Goal: Task Accomplishment & Management: Manage account settings

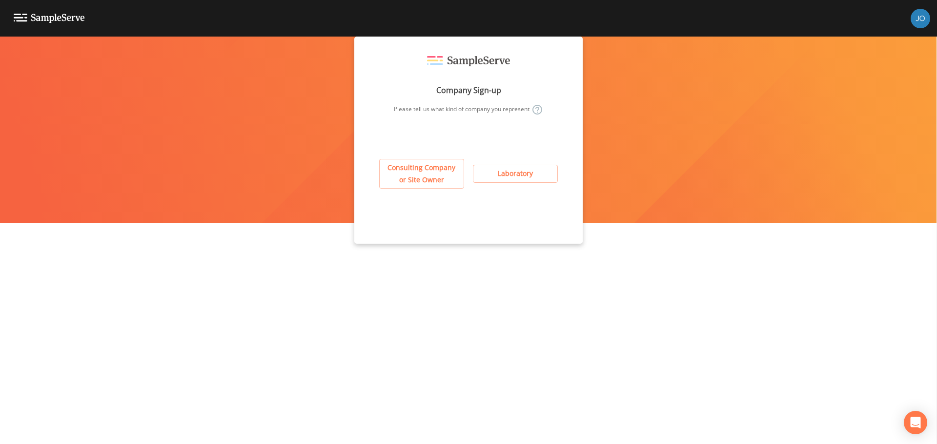
click at [517, 174] on button "Laboratory" at bounding box center [515, 174] width 85 height 18
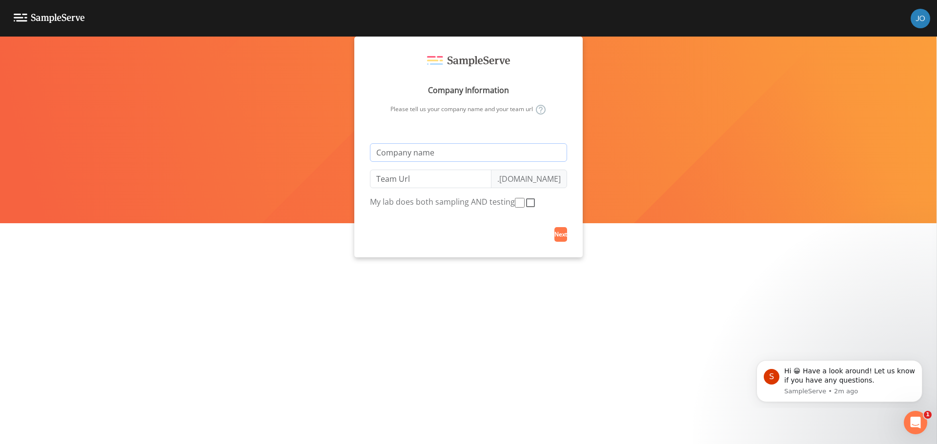
click at [494, 155] on input "text" at bounding box center [468, 152] width 197 height 19
type input "J"
type input "j"
type input "Ja"
type input "ja"
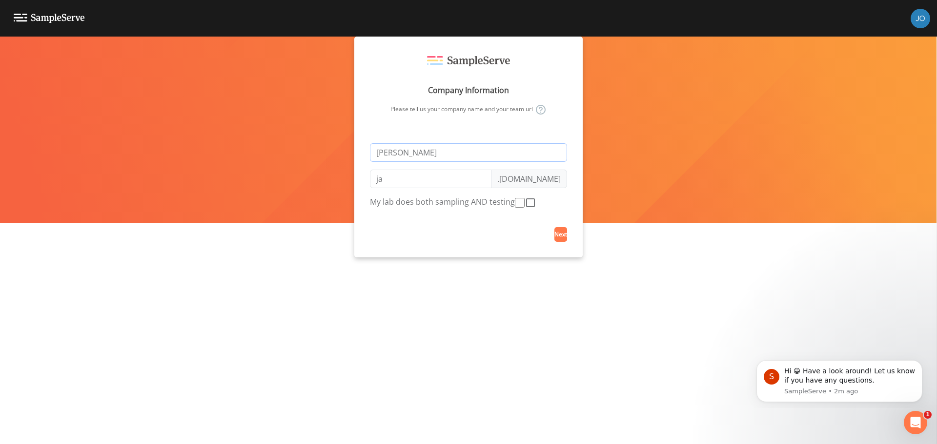
type input "Jac"
type input "jac"
type input "Jaco"
type input "jaco"
type input "Jacob"
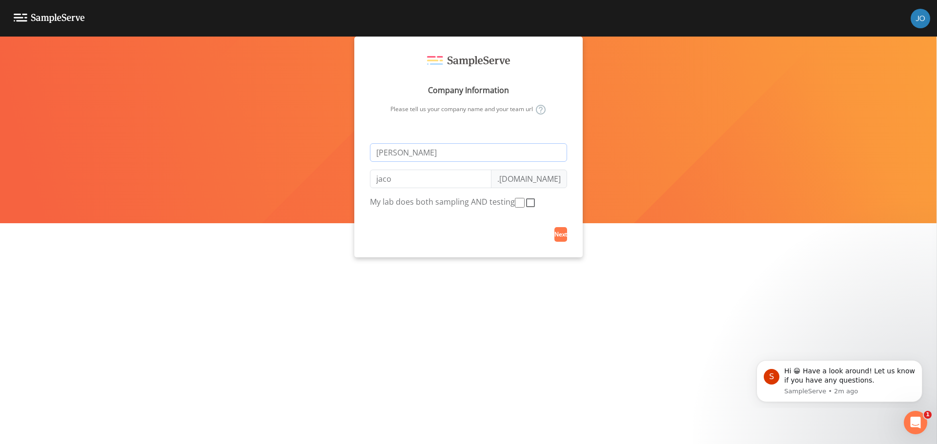
type input "jacob"
type input "Jacobs"
type input "jacobs"
type input "Jacobs"
click at [651, 212] on div "Company Information Please tell us your company name and your team url Jacobs j…" at bounding box center [468, 241] width 937 height 408
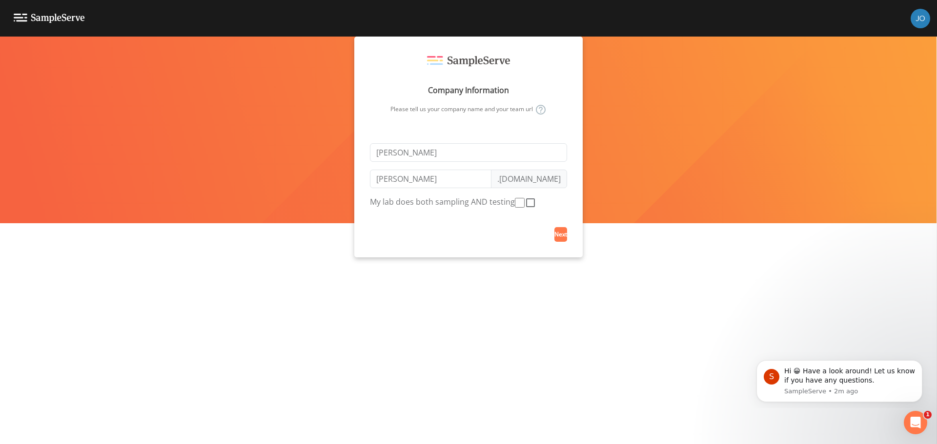
click at [524, 208] on icon at bounding box center [530, 203] width 12 height 12
checkbox input "true"
click at [558, 242] on button "Next" at bounding box center [560, 234] width 13 height 15
click at [554, 236] on button "Next" at bounding box center [560, 234] width 13 height 15
click at [915, 361] on button "Dismiss notification" at bounding box center [919, 363] width 13 height 13
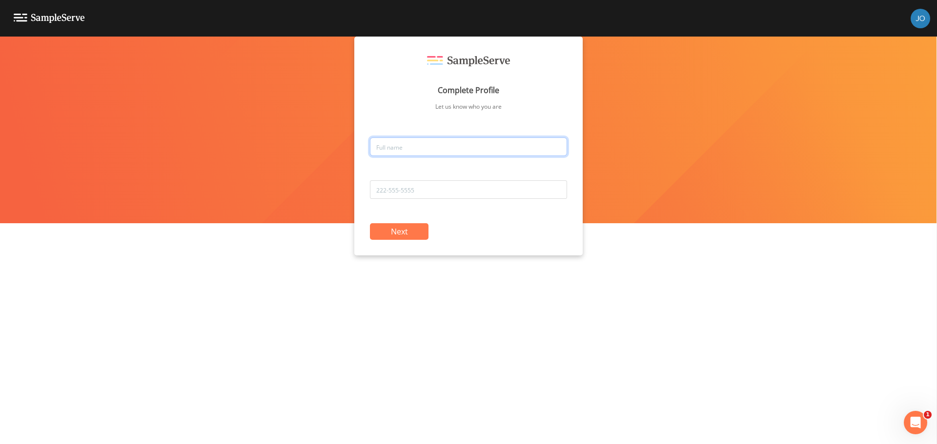
click at [471, 146] on input "text" at bounding box center [468, 147] width 197 height 19
type input "Joshua Lycka"
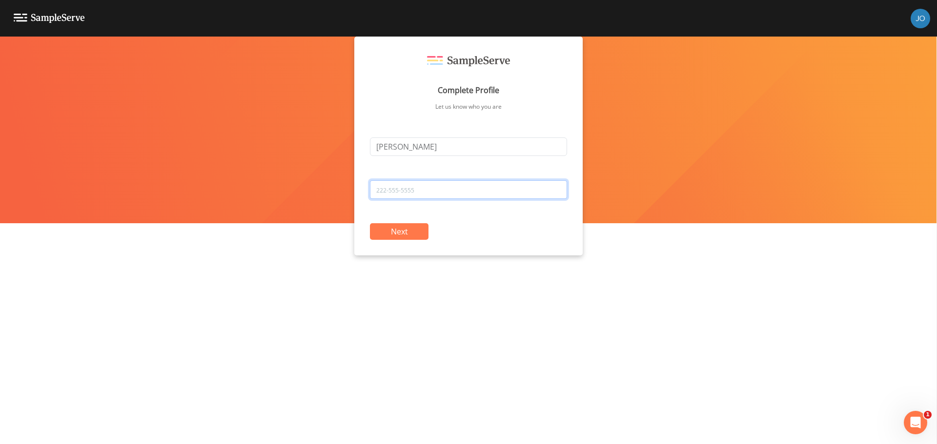
click at [450, 197] on input "tel" at bounding box center [468, 189] width 197 height 19
type input "2316327544"
click at [422, 226] on button "Next" at bounding box center [399, 231] width 59 height 17
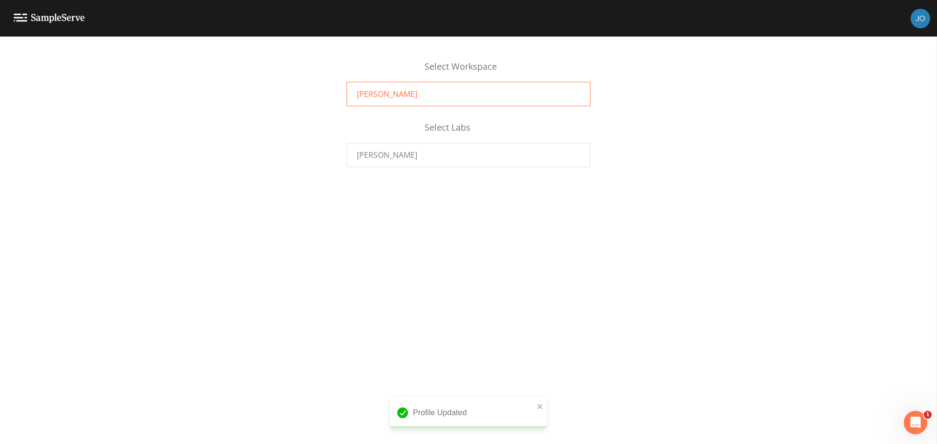
click at [408, 91] on div "Jacobs" at bounding box center [468, 94] width 244 height 24
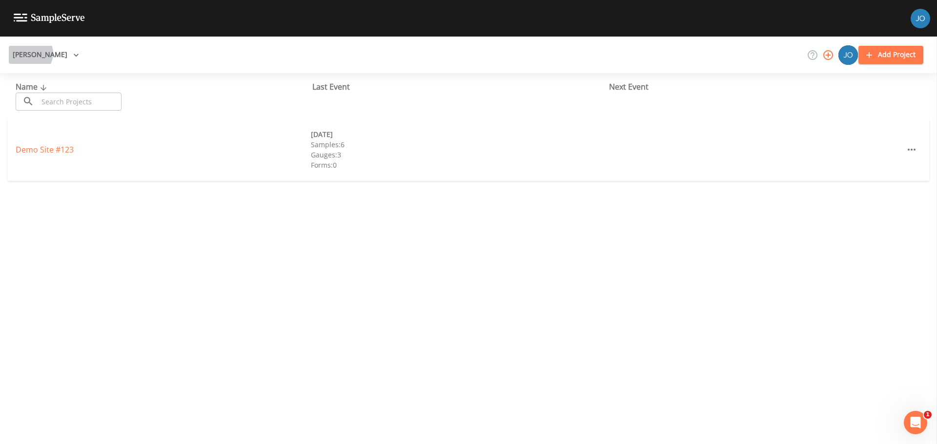
click at [30, 53] on button "[PERSON_NAME]" at bounding box center [46, 55] width 74 height 18
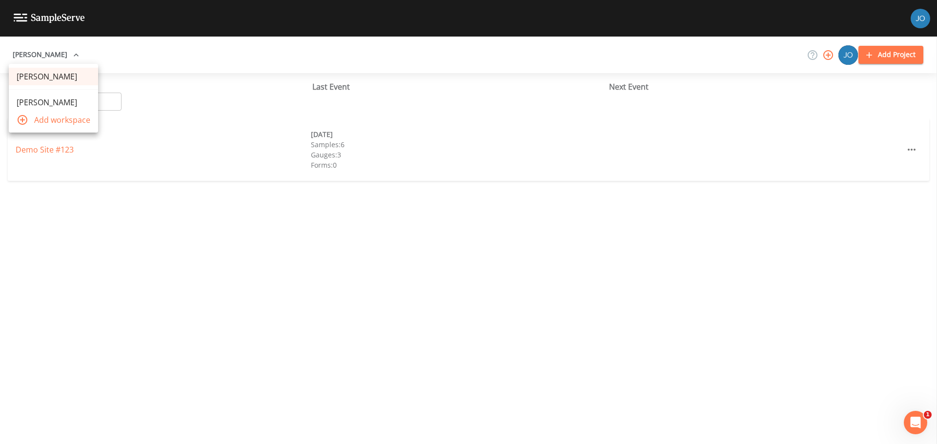
click at [29, 53] on div at bounding box center [468, 222] width 937 height 444
click at [918, 17] on img at bounding box center [920, 19] width 20 height 20
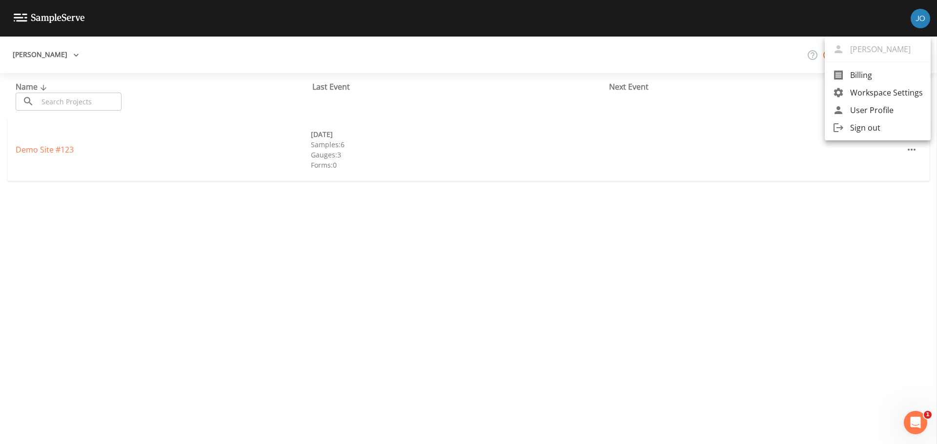
click at [856, 124] on span "Sign out" at bounding box center [886, 128] width 73 height 12
click at [870, 128] on span "Sign out" at bounding box center [886, 128] width 73 height 12
